Goal: Task Accomplishment & Management: Manage account settings

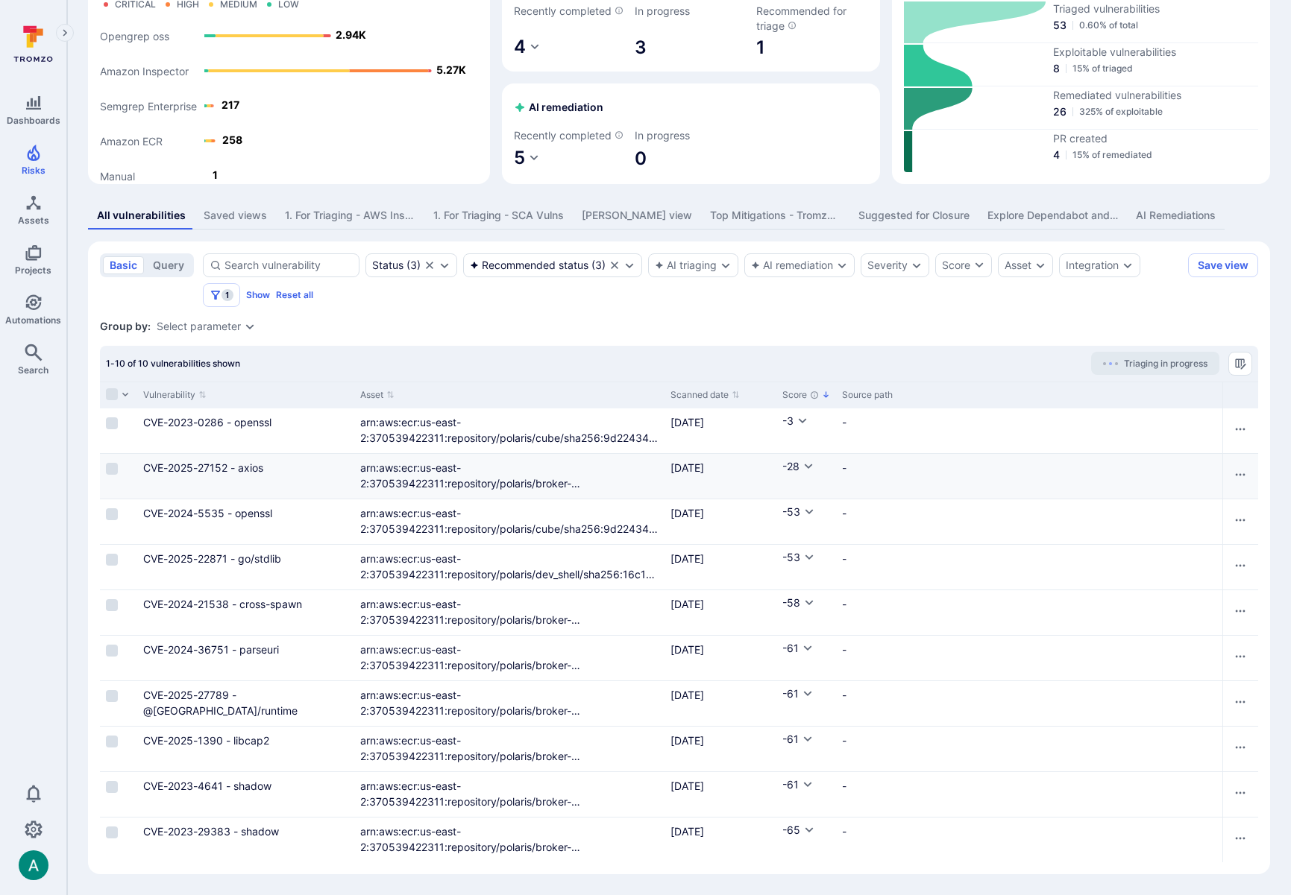
scroll to position [119, 0]
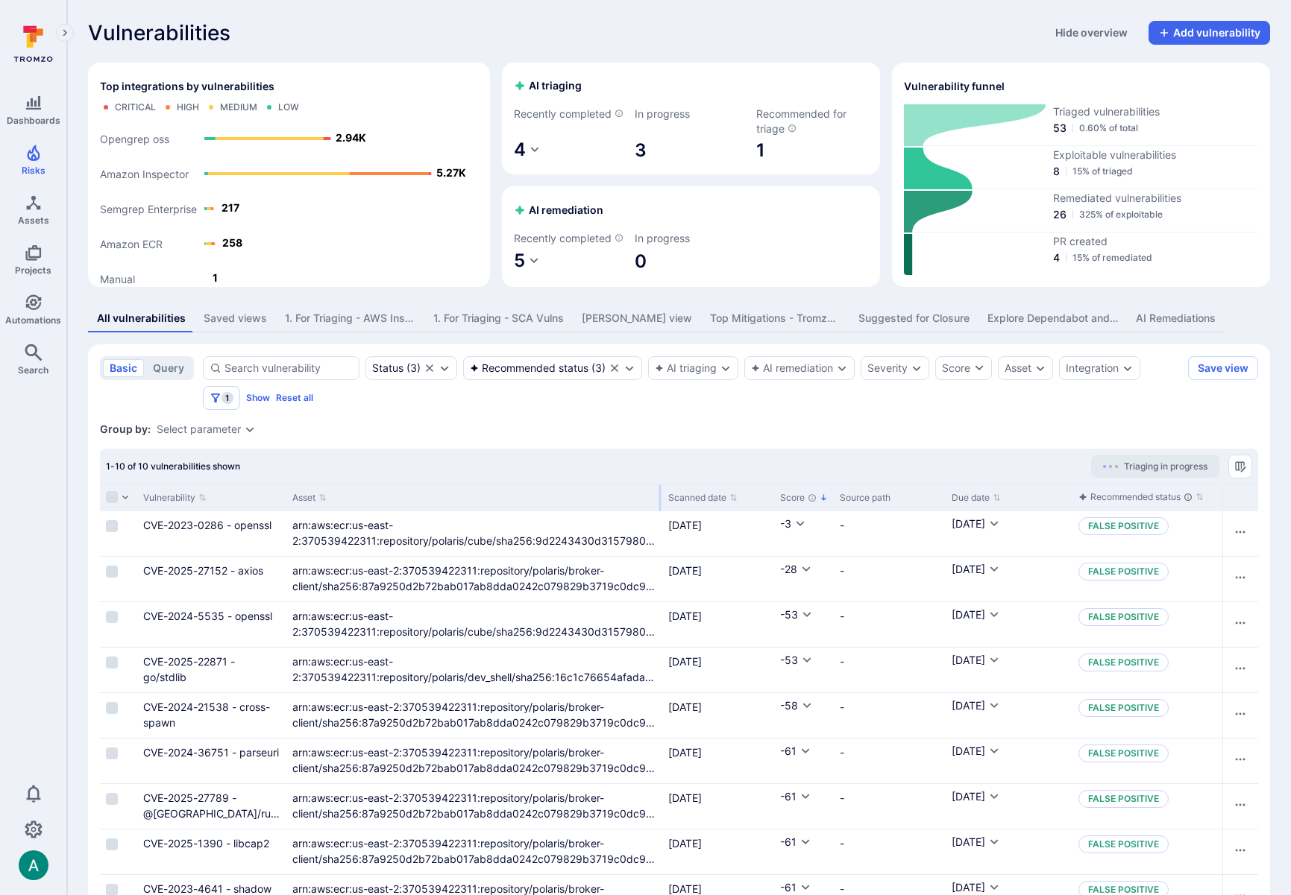
drag, startPoint x: 417, startPoint y: 510, endPoint x: 659, endPoint y: 511, distance: 241.6
click at [659, 511] on div at bounding box center [660, 498] width 2 height 26
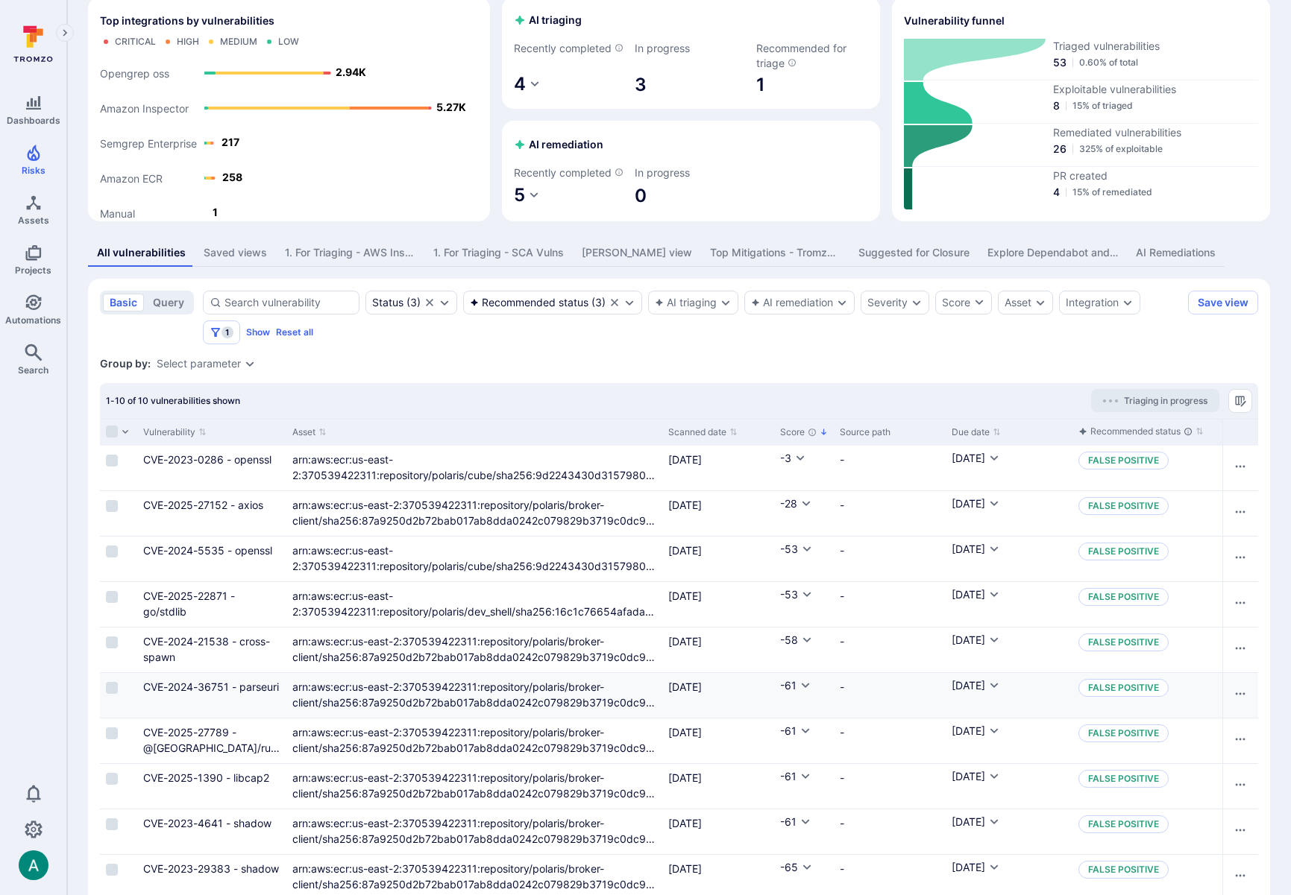
scroll to position [119, 0]
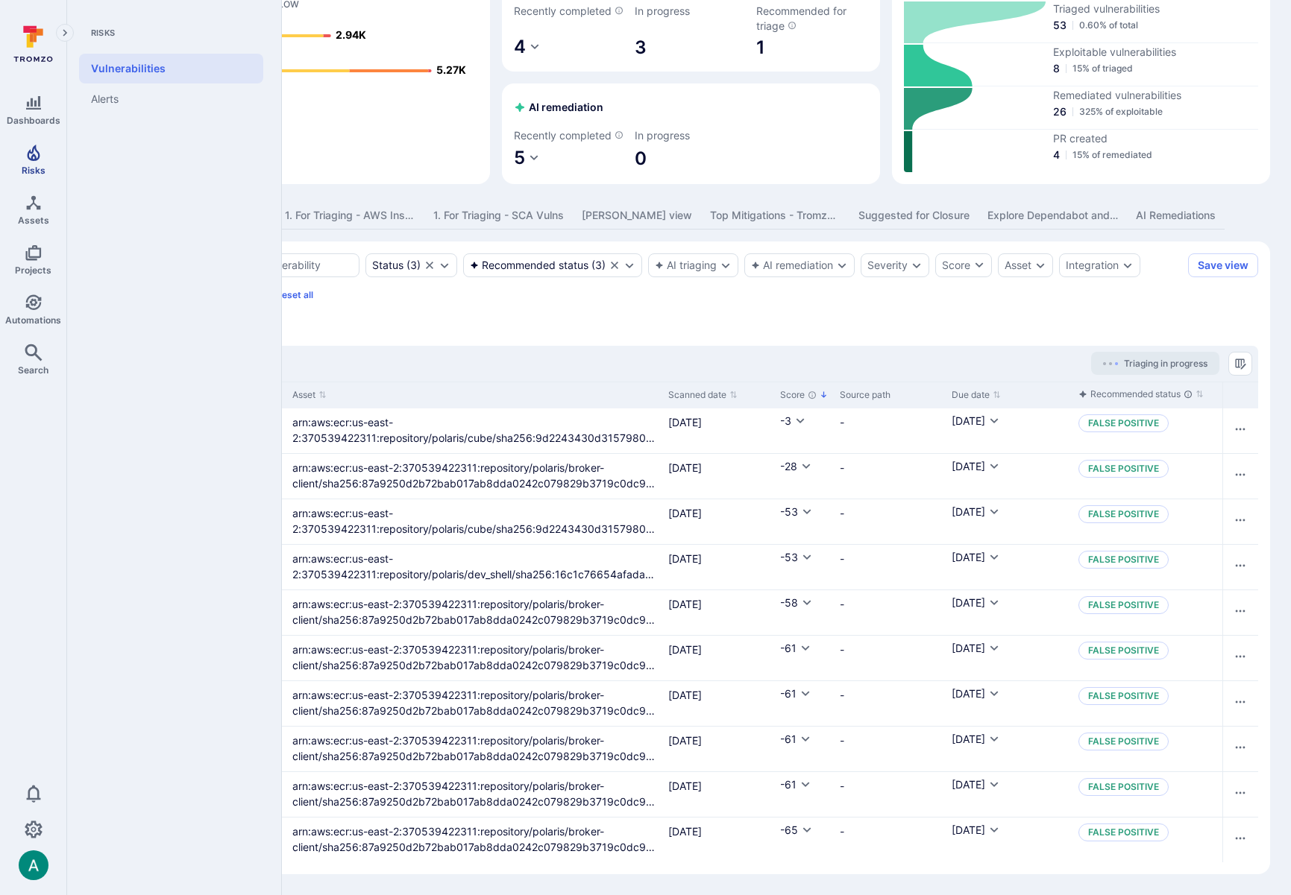
click at [33, 160] on icon "Risks" at bounding box center [33, 153] width 13 height 16
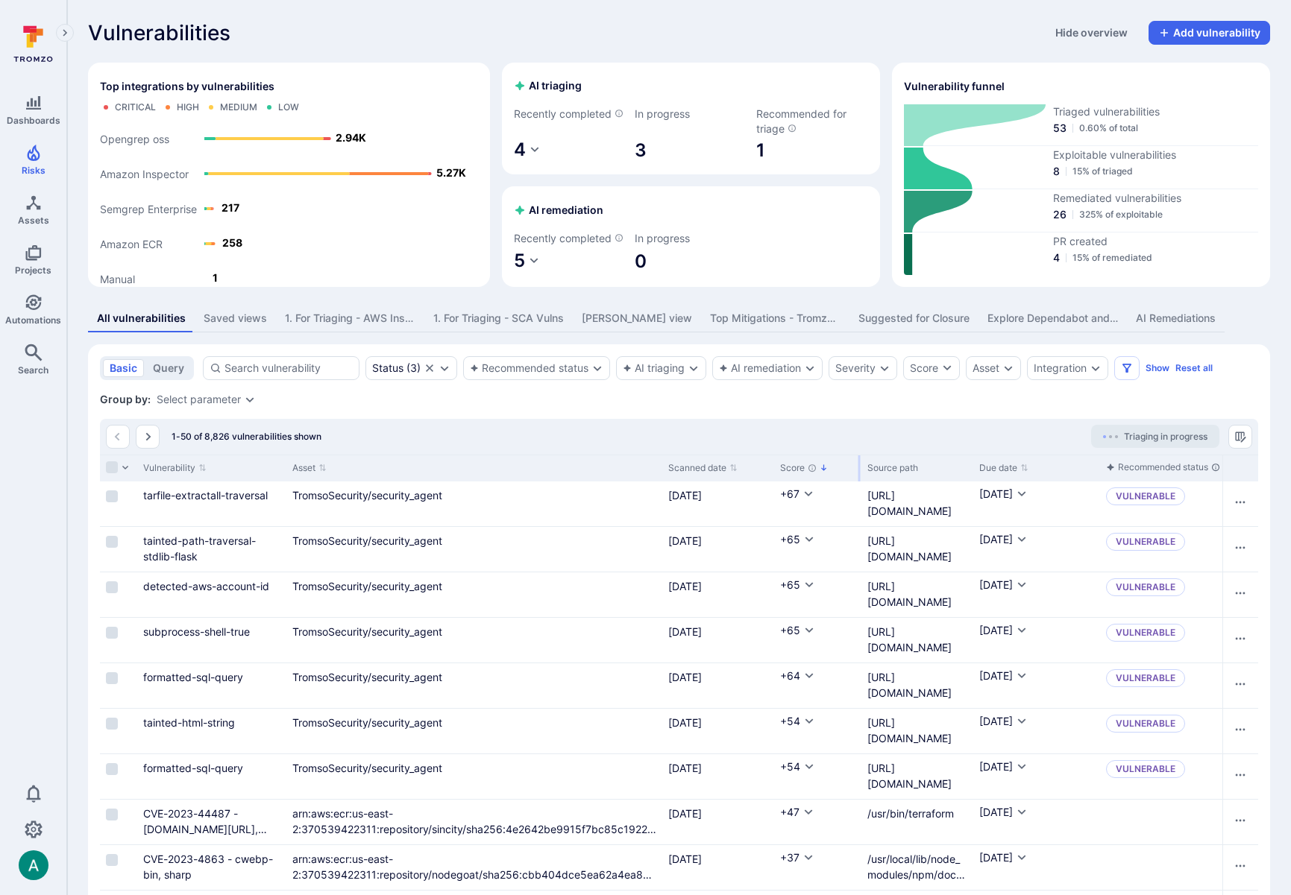
drag, startPoint x: 830, startPoint y: 480, endPoint x: 857, endPoint y: 479, distance: 27.6
click at [858, 479] on div at bounding box center [859, 469] width 2 height 26
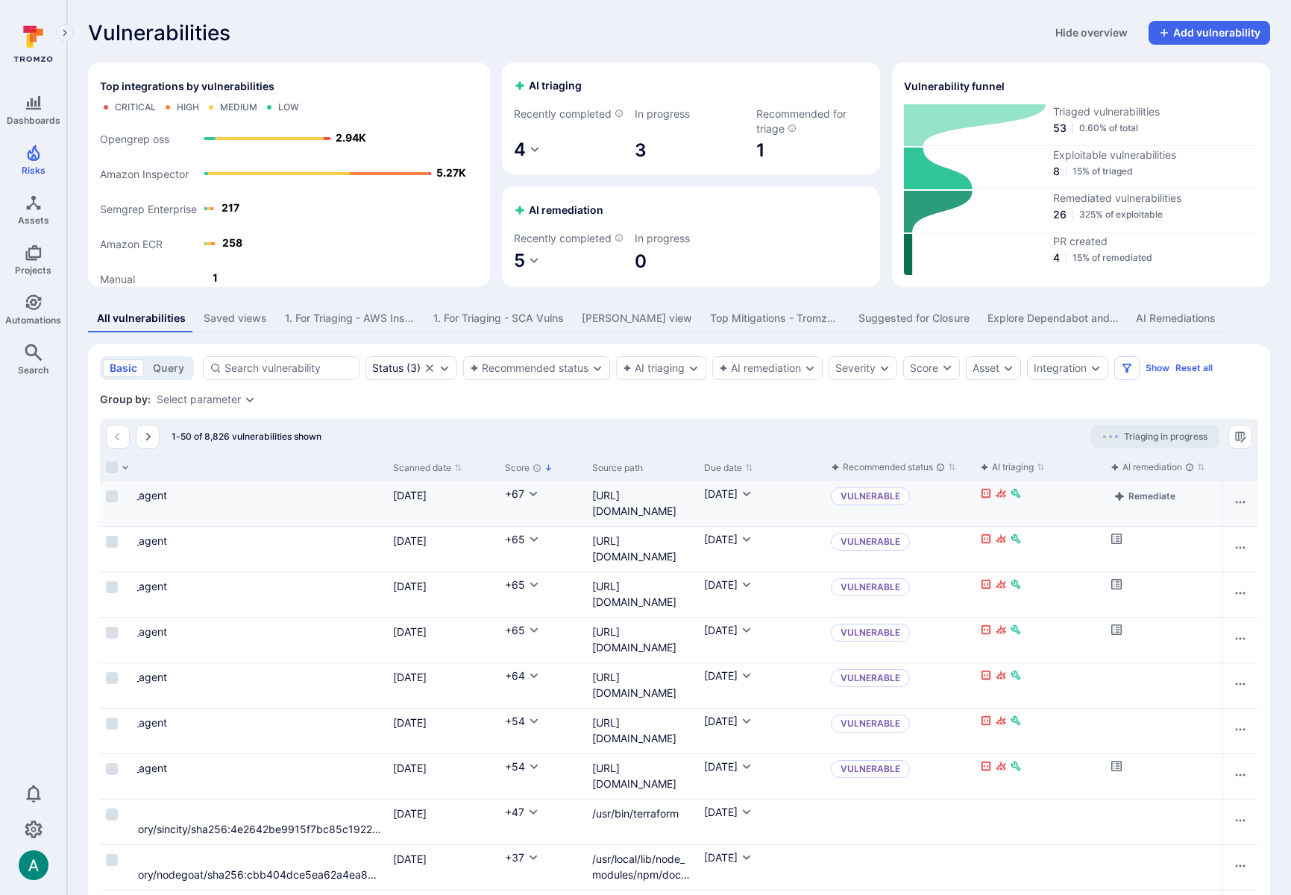
scroll to position [1, 0]
click at [1053, 374] on div "Integration" at bounding box center [1059, 368] width 53 height 12
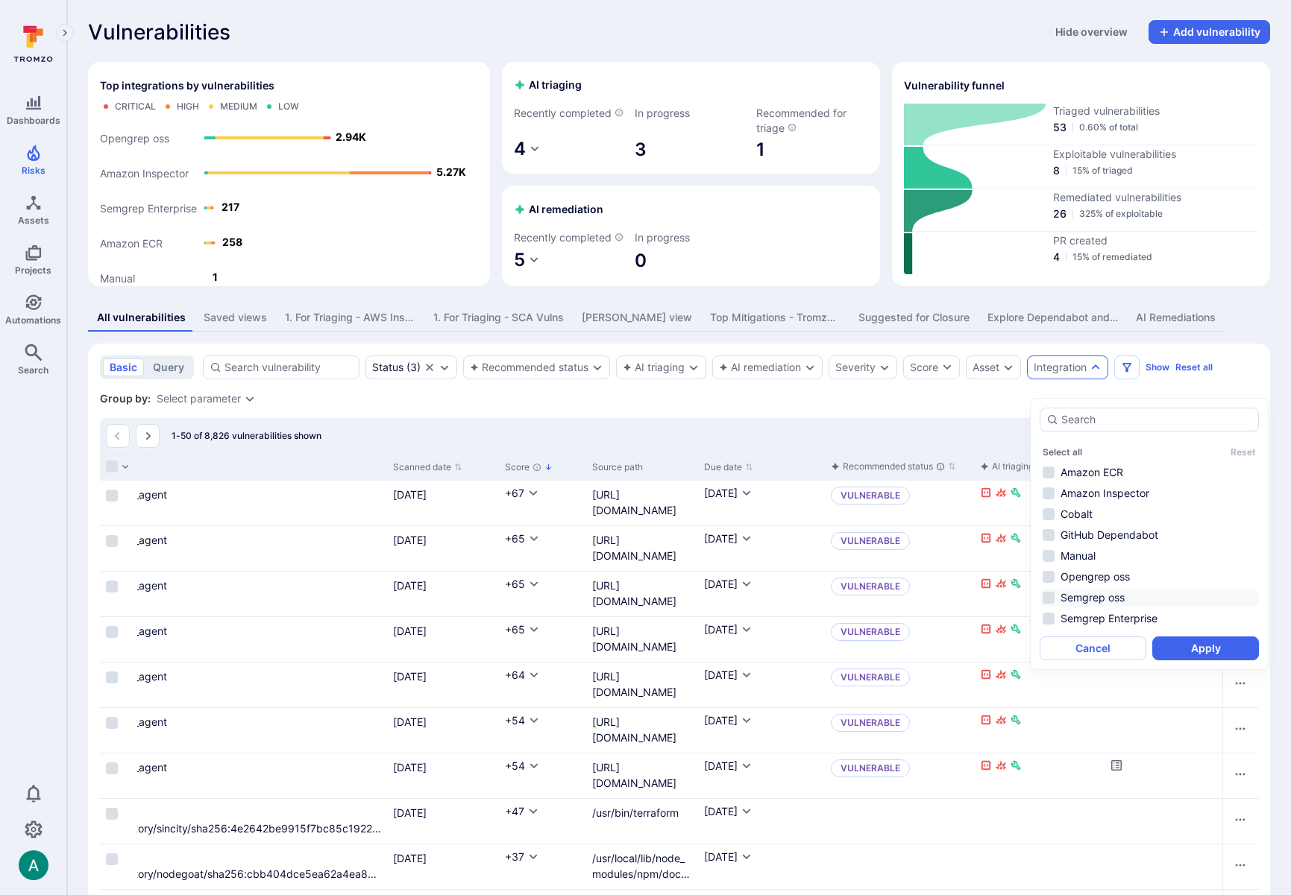
click at [1050, 576] on li "Opengrep oss" at bounding box center [1148, 577] width 219 height 18
click at [1047, 596] on li "Semgrep oss" at bounding box center [1148, 598] width 219 height 18
click at [1049, 614] on li "Semgrep Enterprise" at bounding box center [1148, 619] width 219 height 18
click at [956, 406] on div "Group by: Select parameter" at bounding box center [679, 398] width 1158 height 15
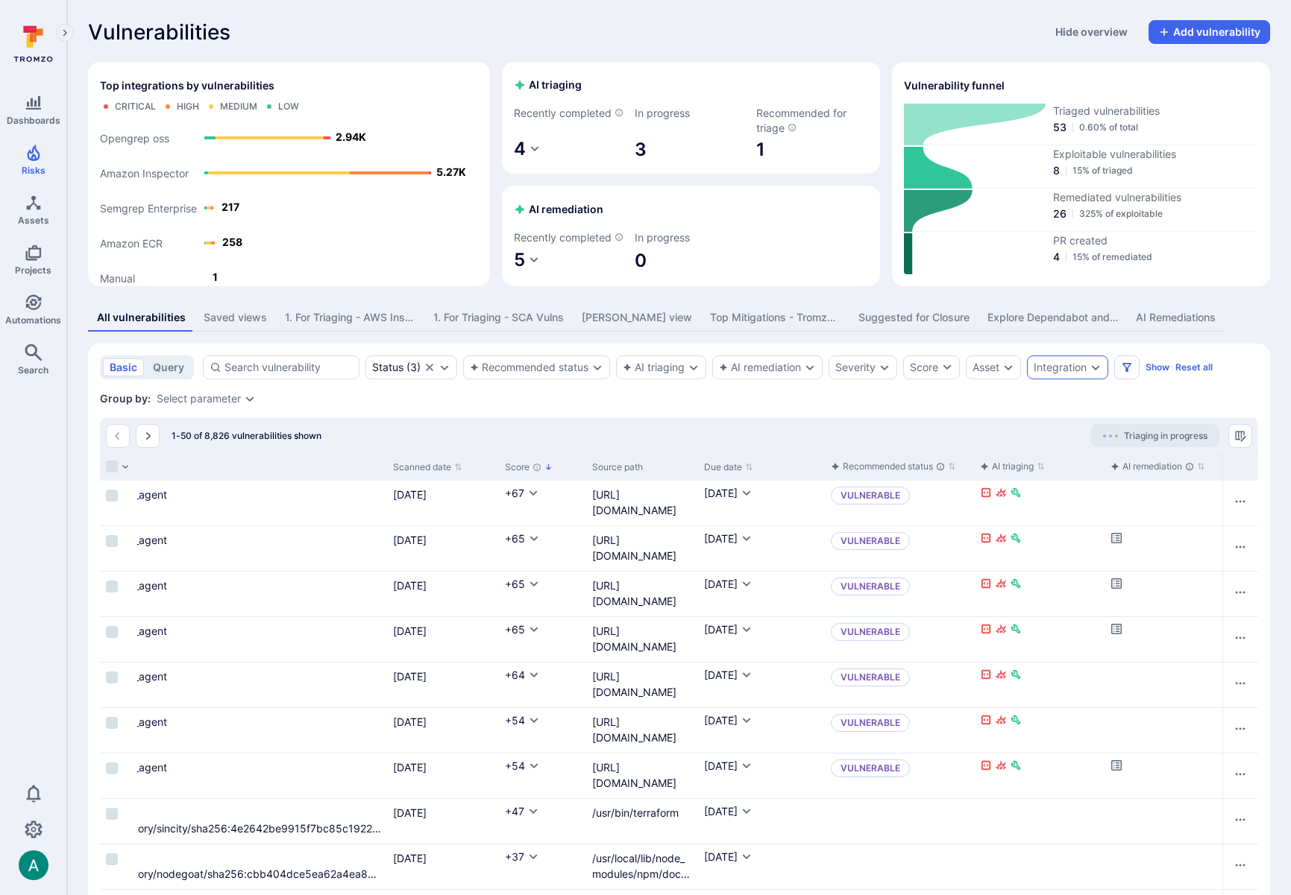
click at [1061, 379] on div "Integration" at bounding box center [1067, 368] width 81 height 24
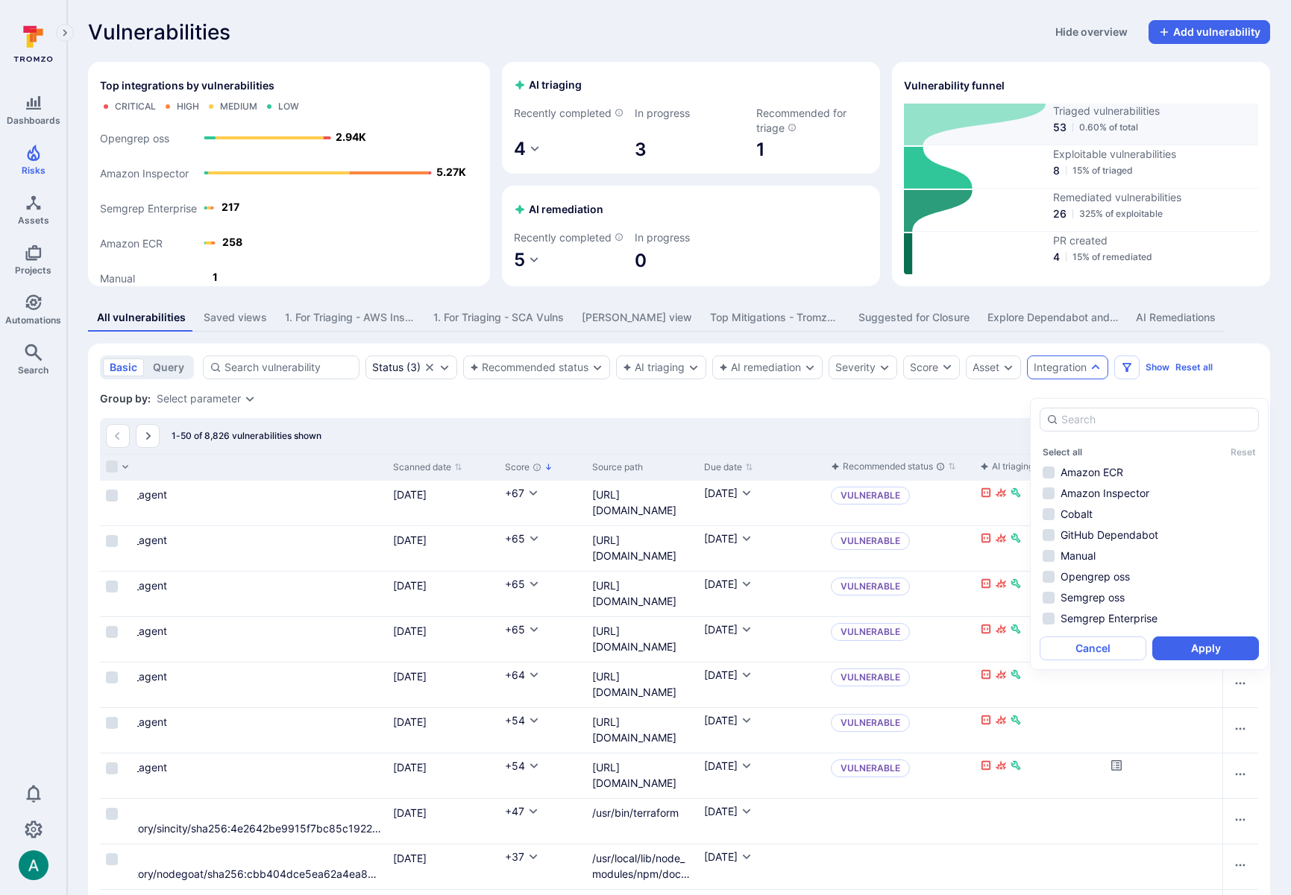
scroll to position [0, 275]
click at [611, 325] on div "[PERSON_NAME] view" at bounding box center [637, 317] width 110 height 15
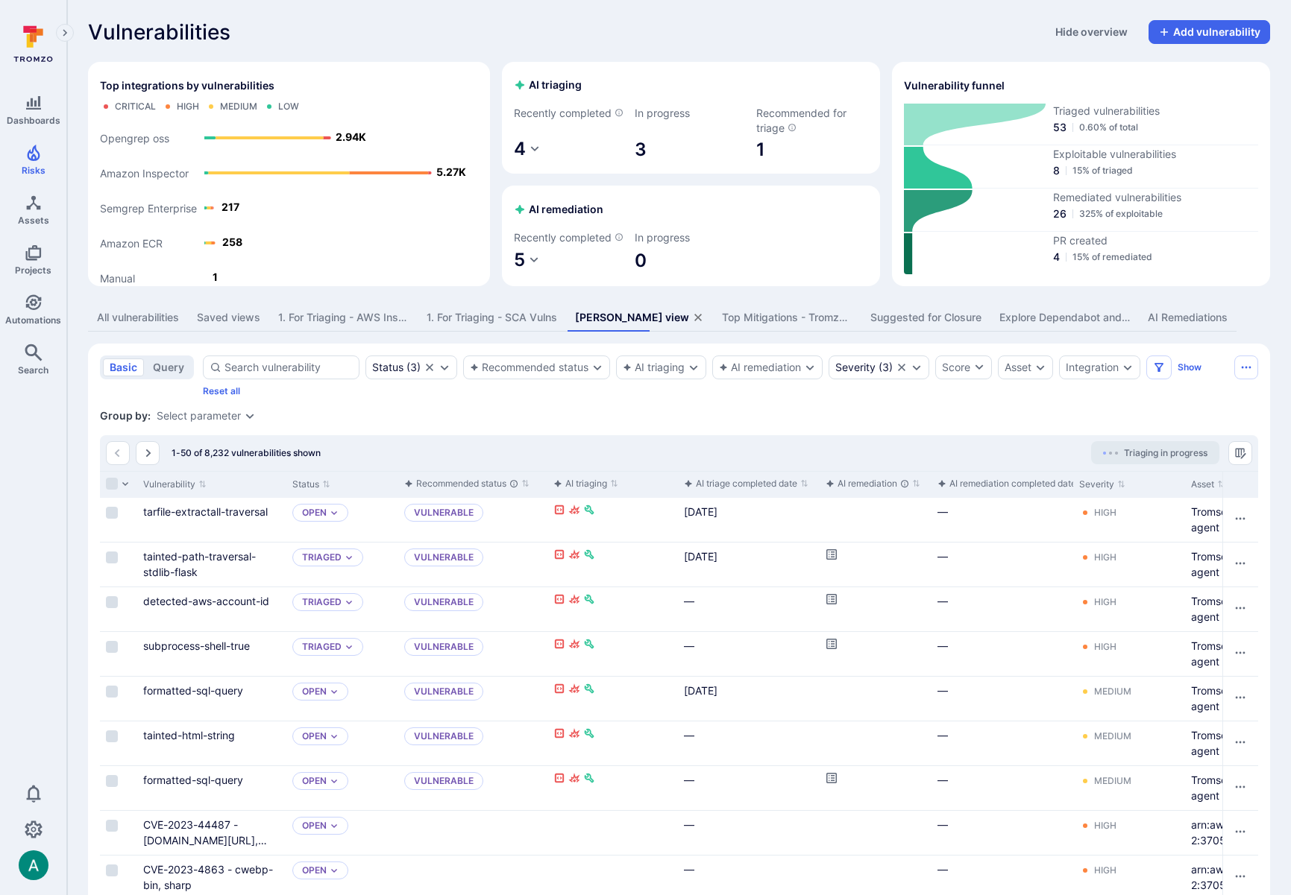
click at [694, 321] on icon "assets tabs" at bounding box center [697, 317] width 7 height 7
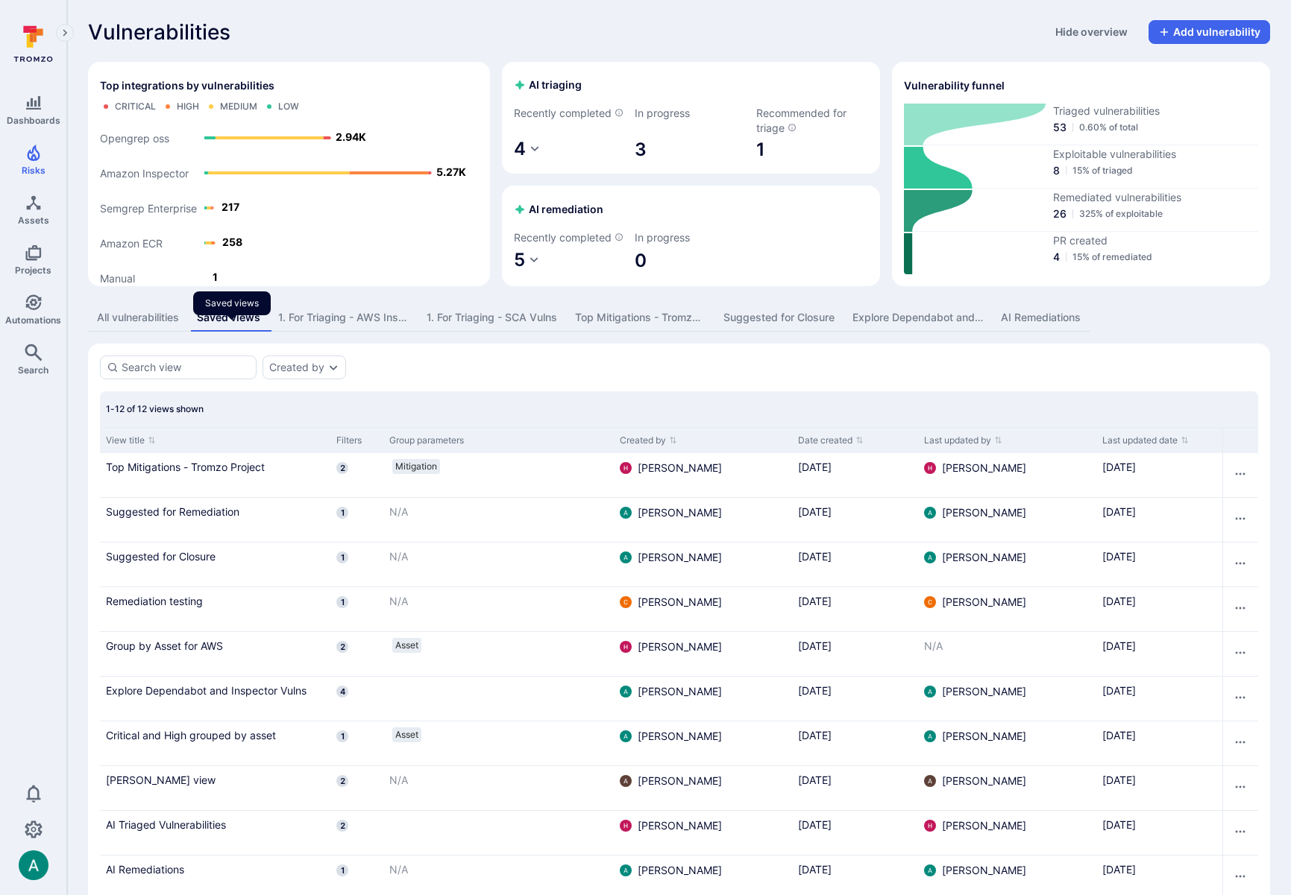
click at [230, 325] on div "Saved views" at bounding box center [228, 317] width 63 height 15
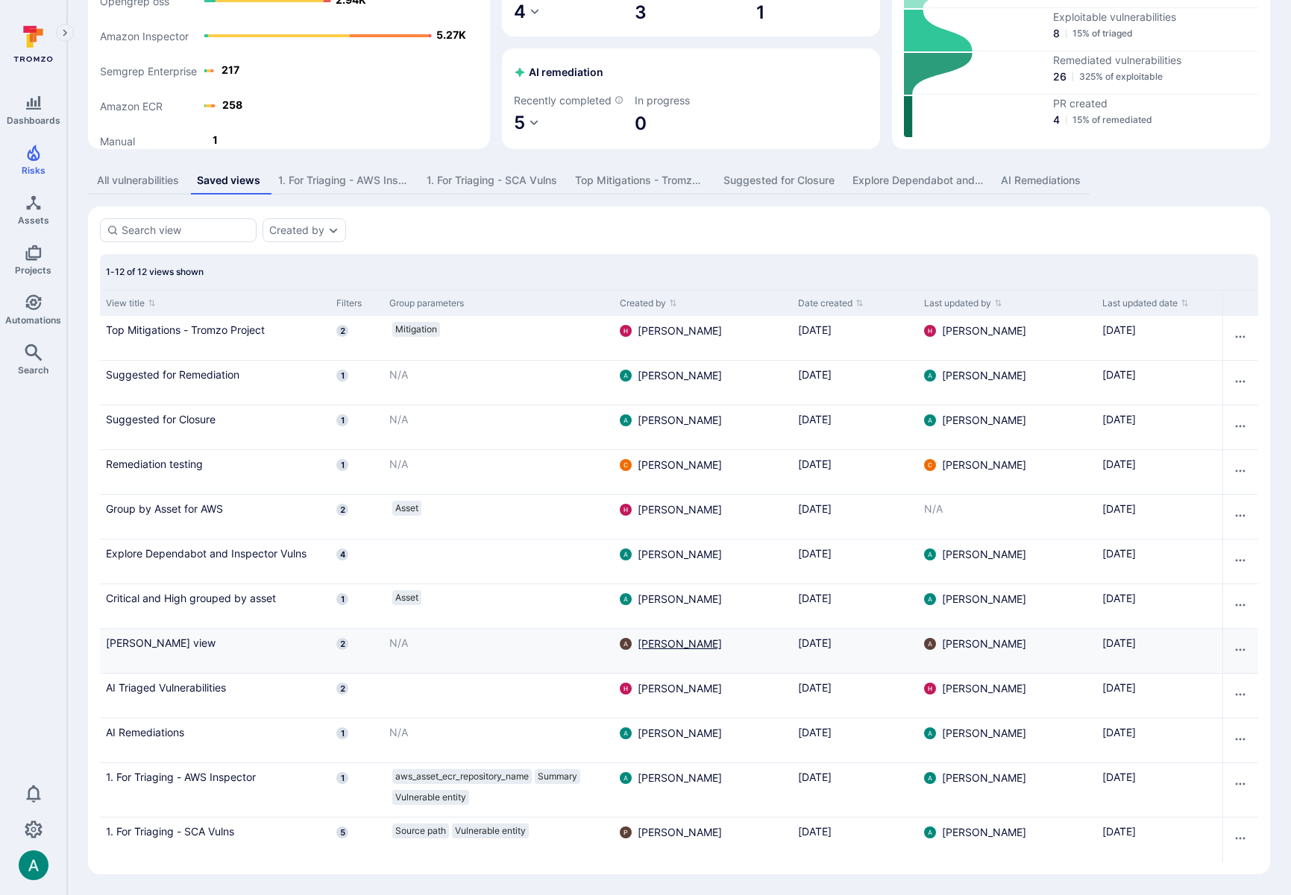
scroll to position [154, 0]
click at [1236, 652] on icon "Row actions menu" at bounding box center [1240, 650] width 12 height 12
click at [1223, 705] on li "Delete" at bounding box center [1219, 705] width 45 height 19
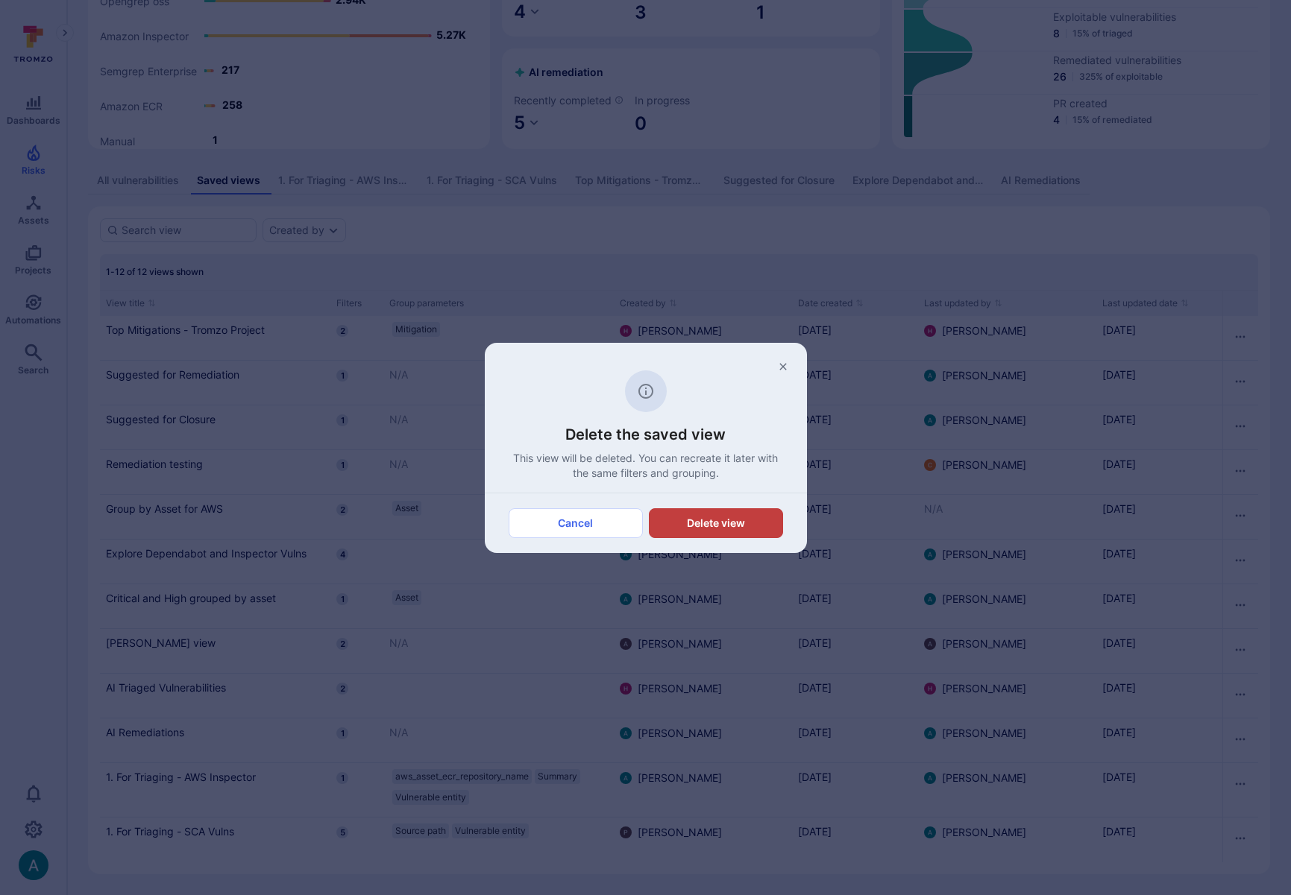
click at [740, 521] on button "Delete view" at bounding box center [716, 523] width 134 height 30
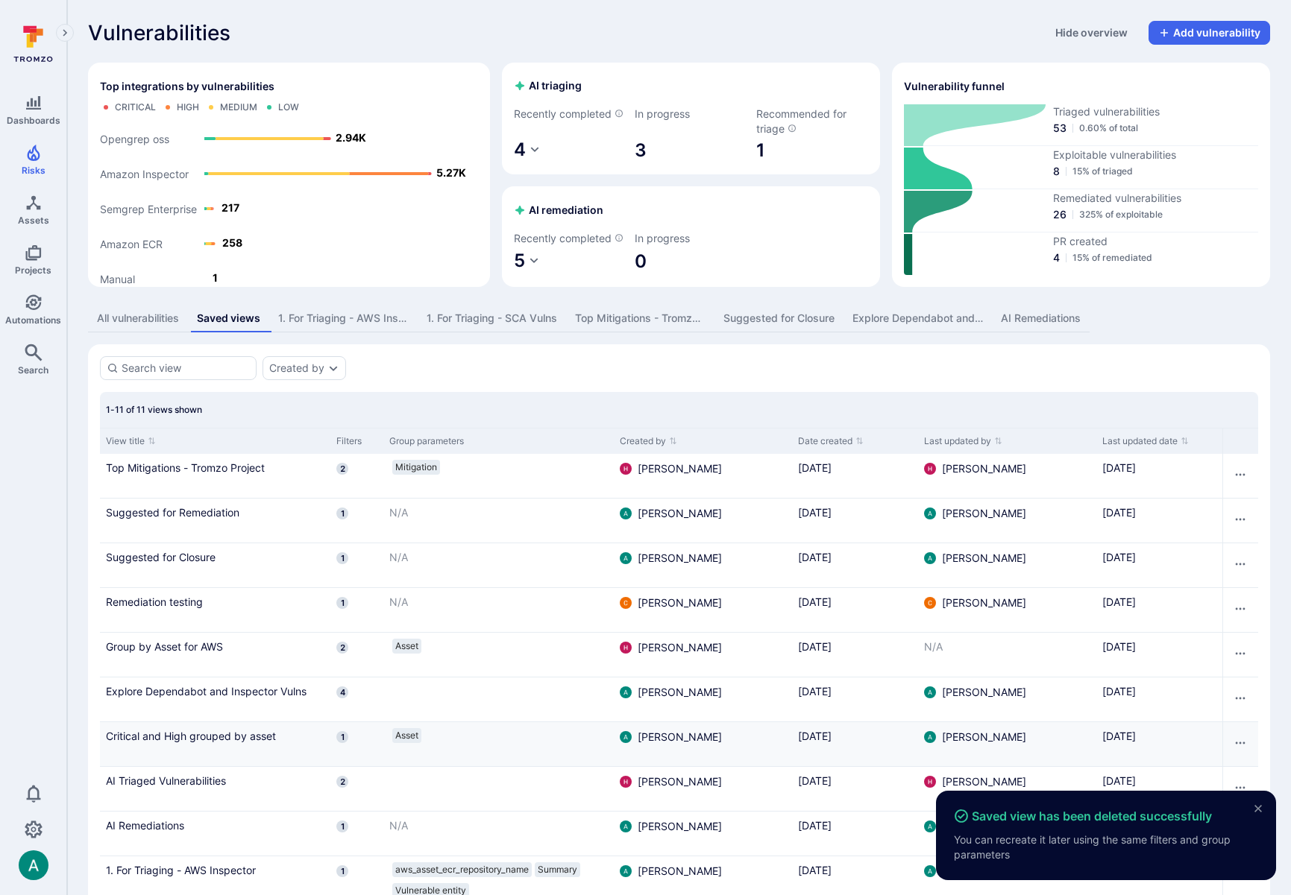
scroll to position [109, 0]
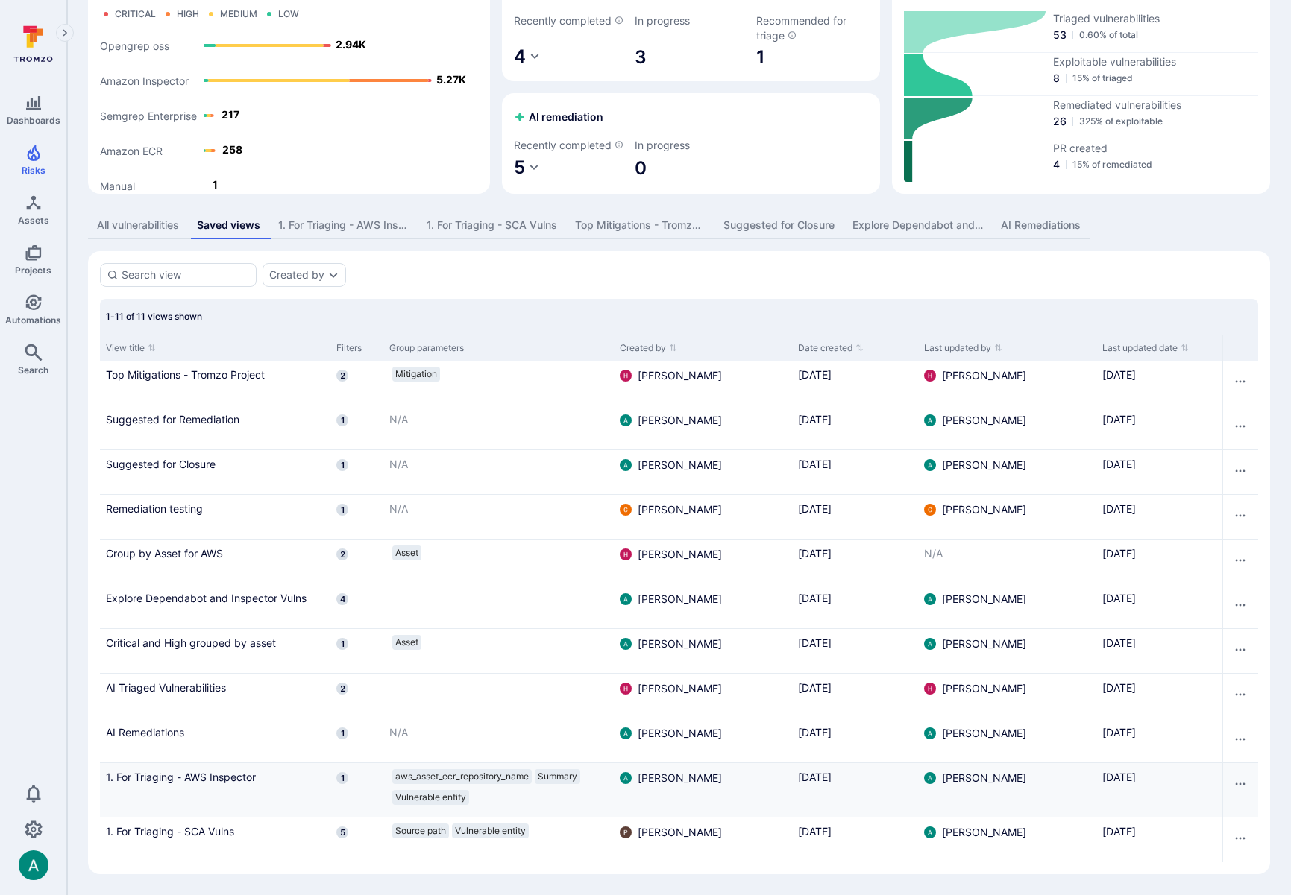
click at [132, 779] on link "1. For Triaging - AWS Inspector" at bounding box center [215, 777] width 218 height 16
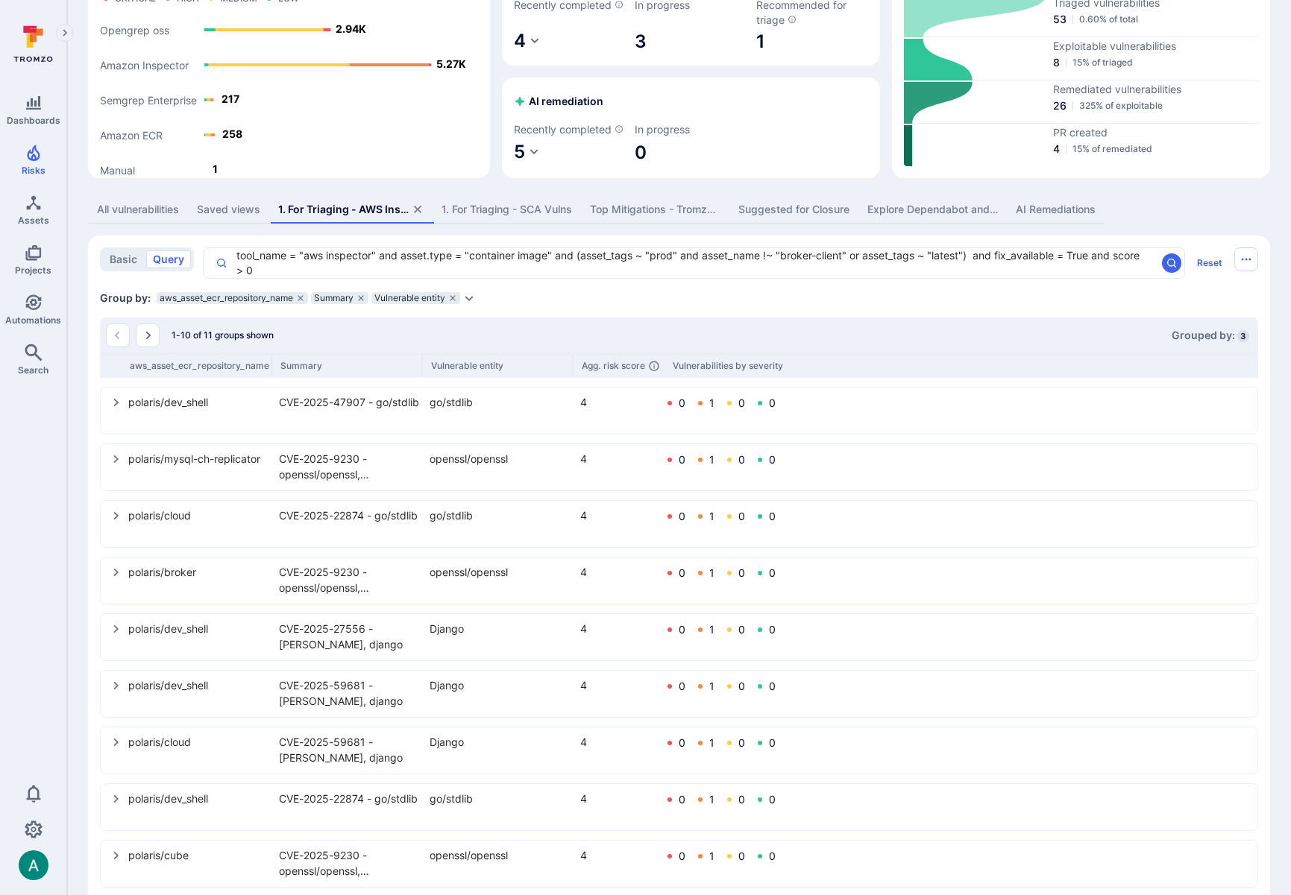
click at [118, 749] on icon "select group" at bounding box center [116, 743] width 12 height 12
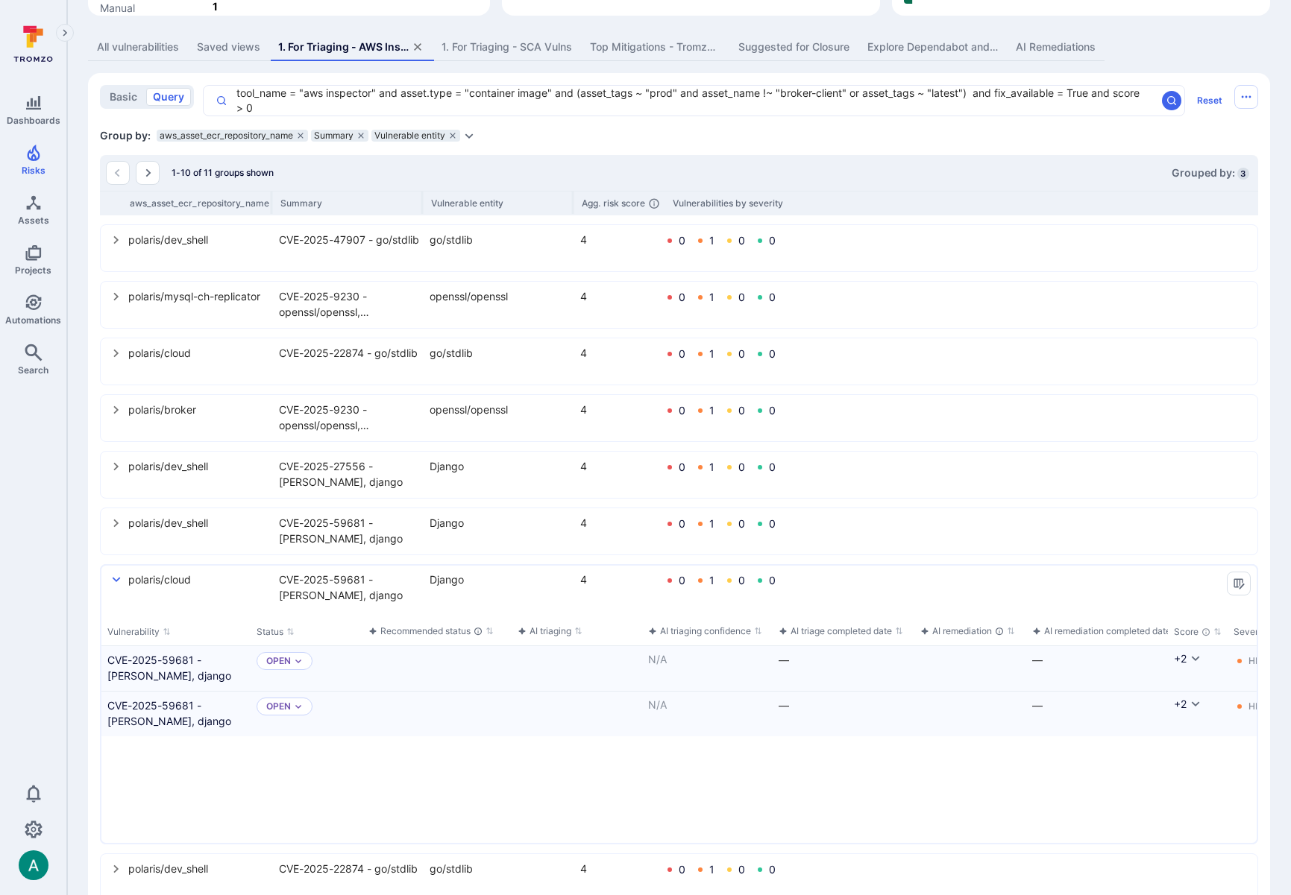
scroll to position [272, 0]
click at [189, 724] on link "CVE-2025-59681 - [PERSON_NAME], django" at bounding box center [175, 712] width 137 height 31
click at [115, 585] on icon "select group" at bounding box center [116, 579] width 12 height 12
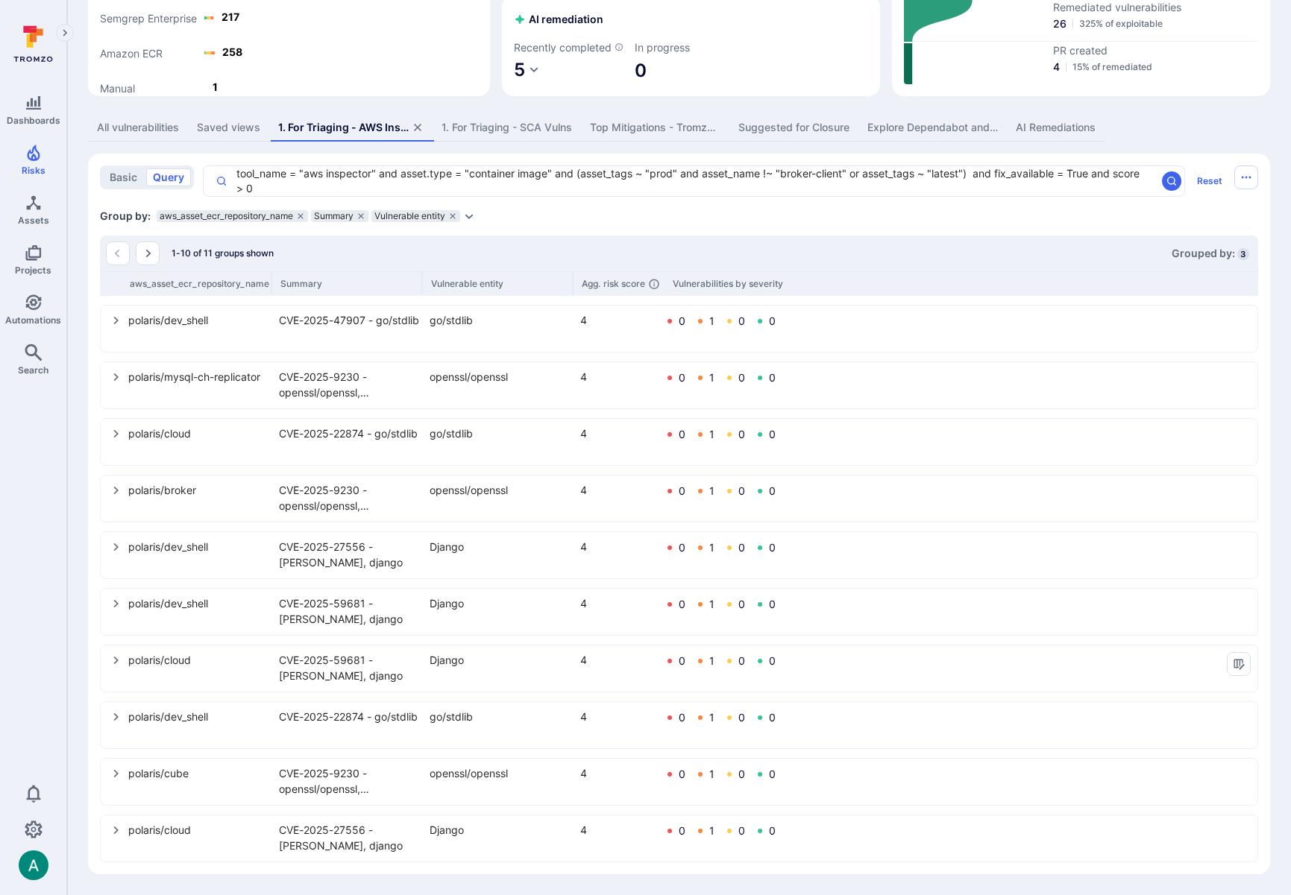
scroll to position [207, 0]
click at [118, 493] on icon "select group" at bounding box center [116, 491] width 12 height 12
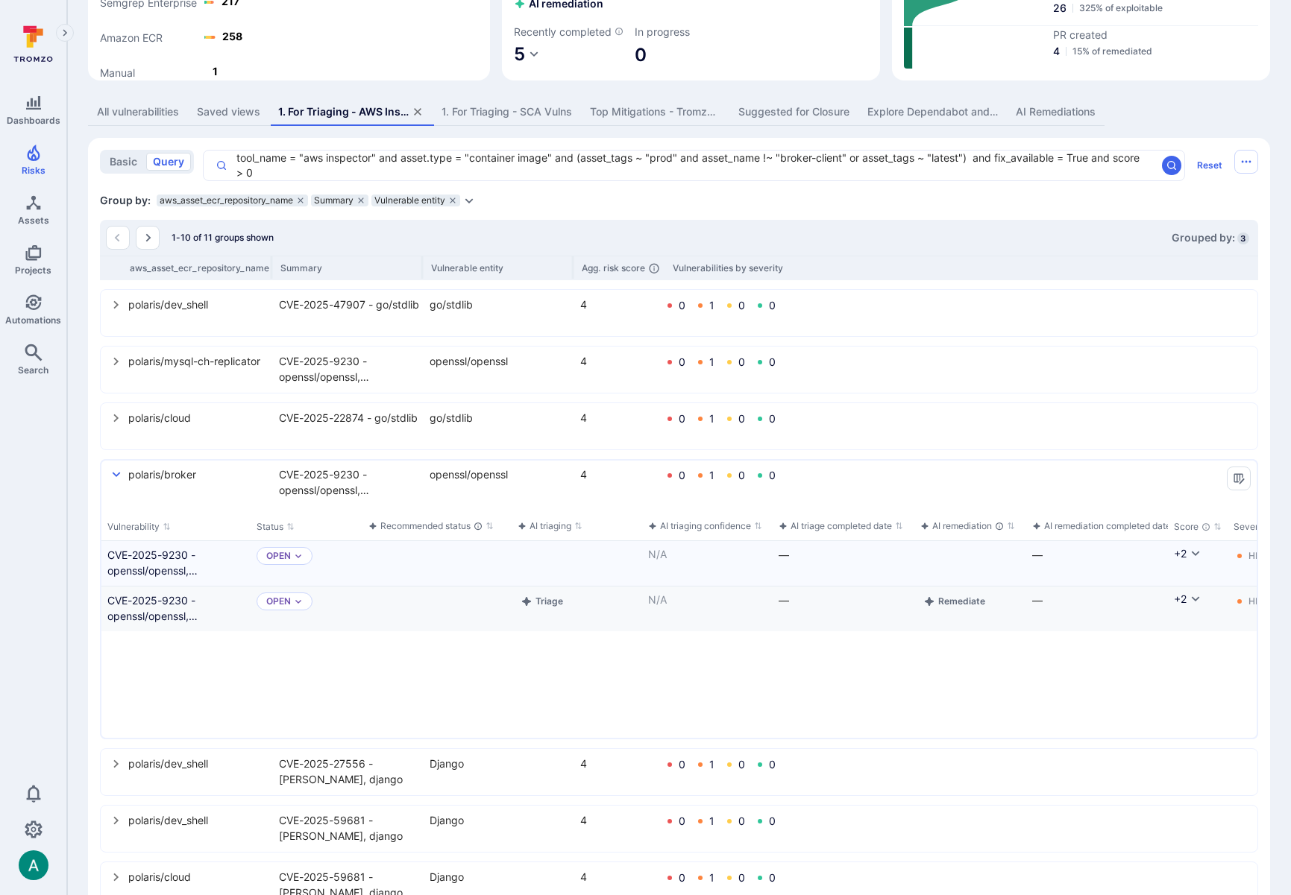
scroll to position [439, 0]
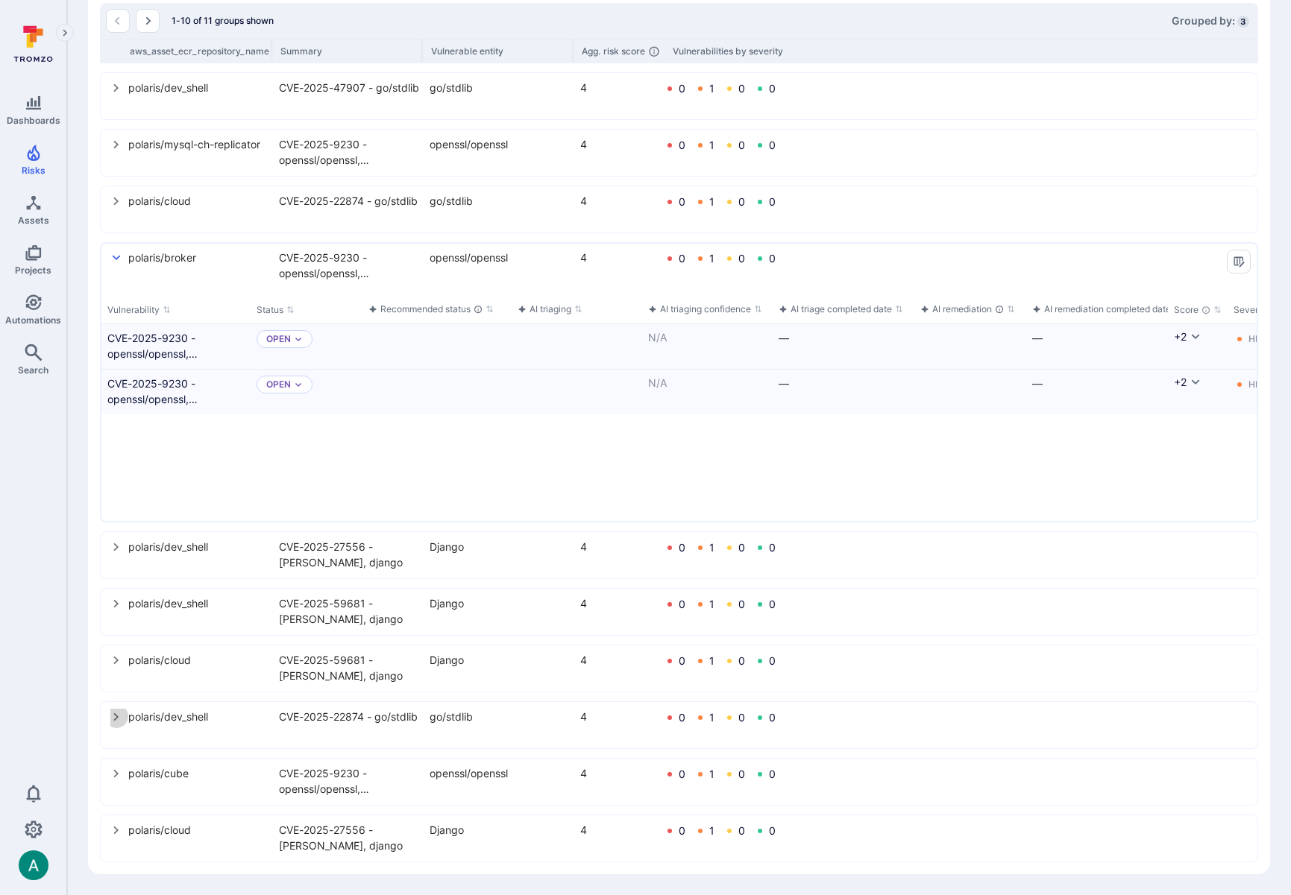
click at [113, 719] on icon "select group" at bounding box center [116, 717] width 12 height 12
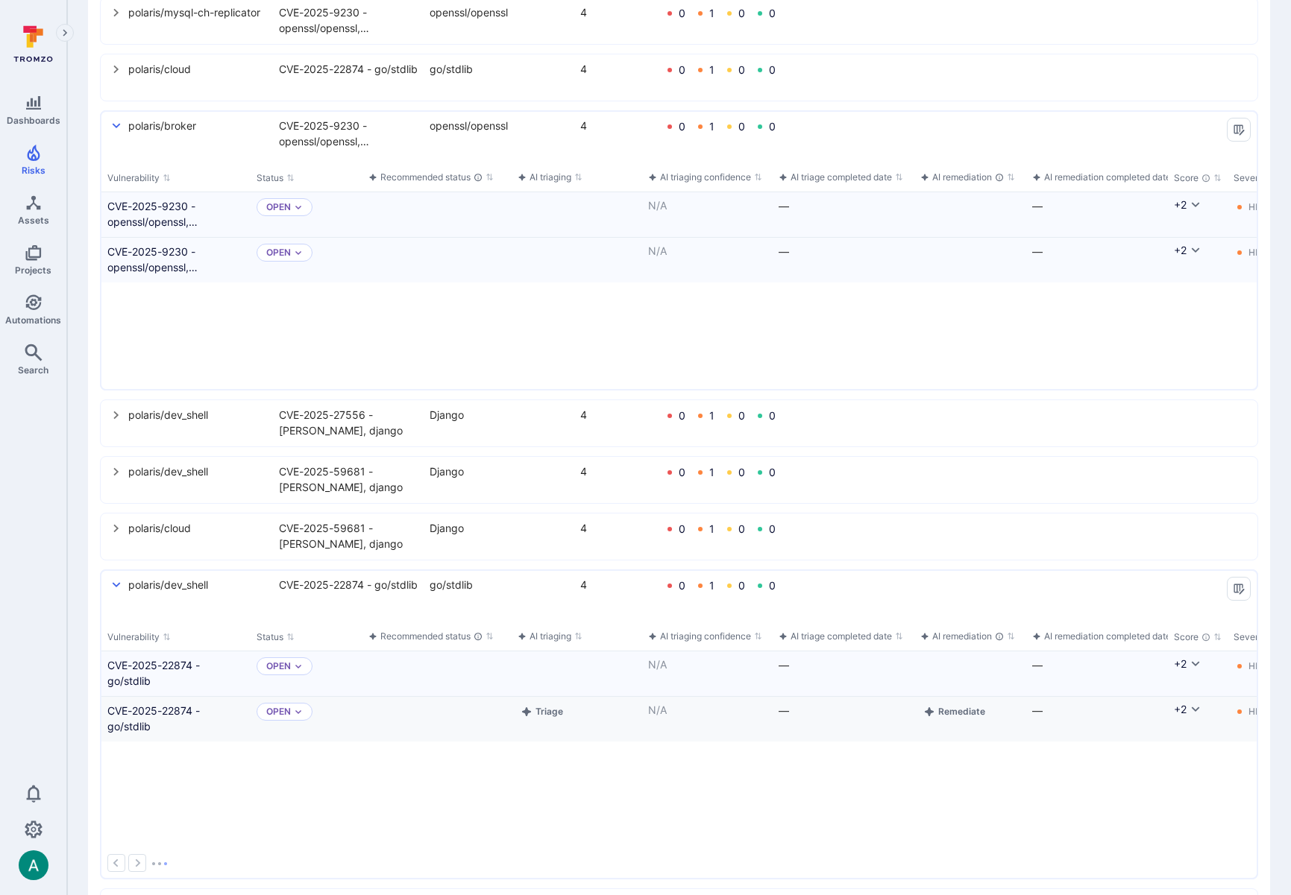
scroll to position [556, 0]
click at [947, 675] on button "Remediate" at bounding box center [952, 666] width 68 height 18
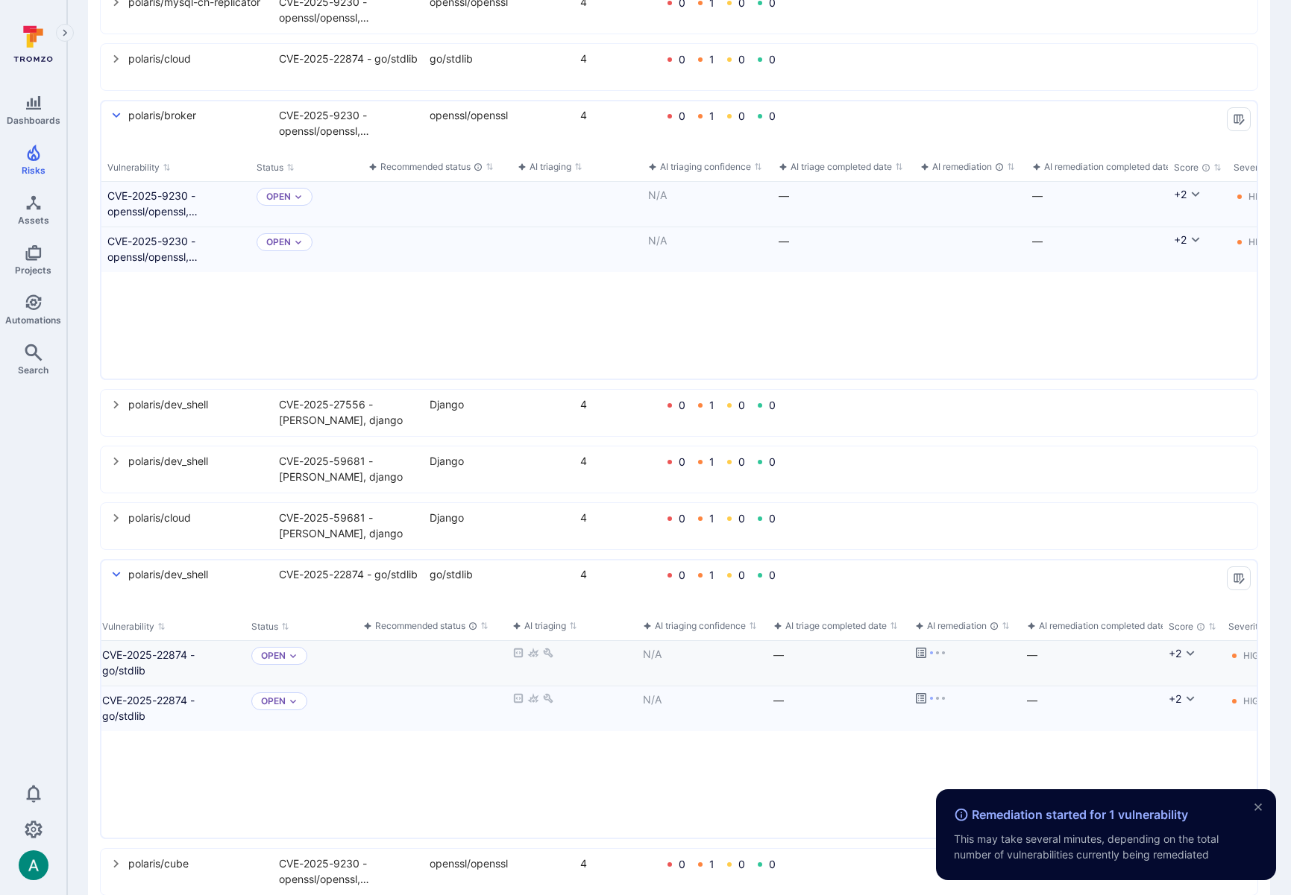
scroll to position [576, 0]
